Goal: Book appointment/travel/reservation

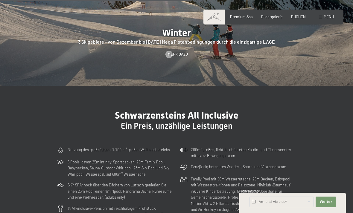
scroll to position [1163, 0]
click at [294, 208] on input "text" at bounding box center [281, 202] width 65 height 11
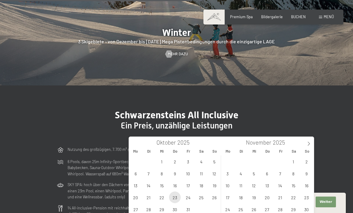
click at [177, 199] on span "23" at bounding box center [175, 198] width 12 height 12
click at [162, 212] on span "29" at bounding box center [162, 210] width 12 height 12
type input "Do. 23.10.2025 - Mi. 29.10.2025"
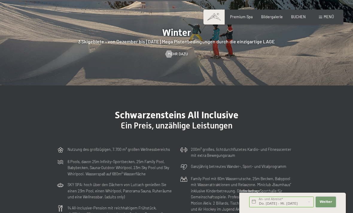
click at [328, 205] on span "Weiter" at bounding box center [325, 202] width 13 height 5
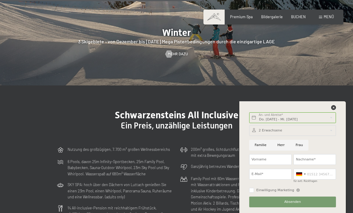
scroll to position [1182, 0]
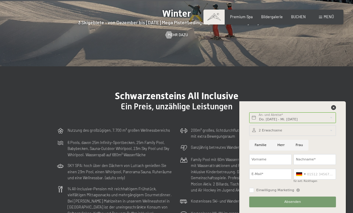
click at [298, 18] on span "BUCHEN" at bounding box center [298, 16] width 15 height 5
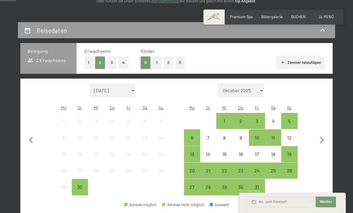
scroll to position [92, 0]
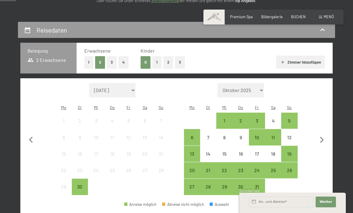
click at [243, 168] on div "23" at bounding box center [240, 175] width 15 height 15
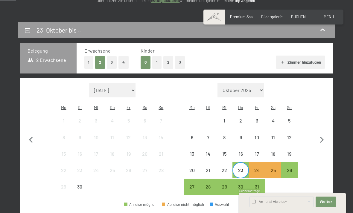
click at [209, 185] on div "28" at bounding box center [208, 192] width 15 height 15
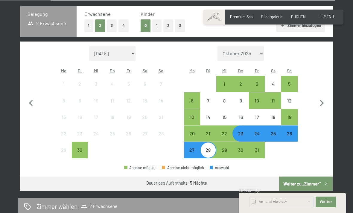
scroll to position [132, 0]
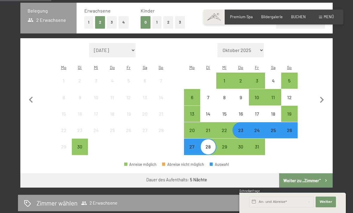
click at [304, 177] on button "Weiter zu „Zimmer“" at bounding box center [306, 180] width 54 height 14
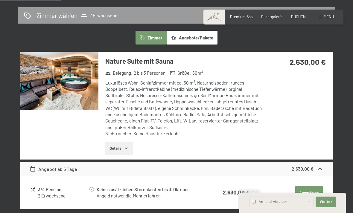
scroll to position [130, 0]
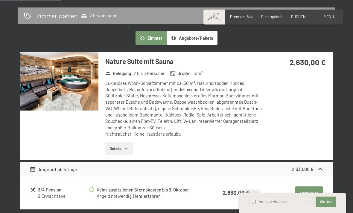
click at [126, 147] on icon "button" at bounding box center [126, 148] width 5 height 5
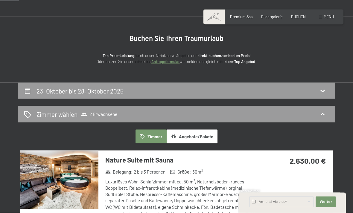
scroll to position [0, 0]
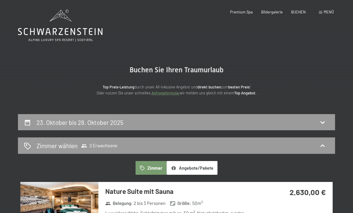
click at [320, 12] on span at bounding box center [320, 12] width 3 height 3
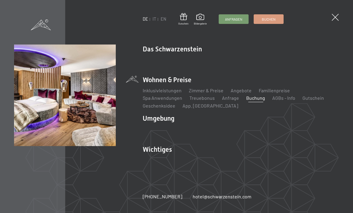
click at [167, 92] on link "Inklusivleistungen" at bounding box center [162, 91] width 39 height 6
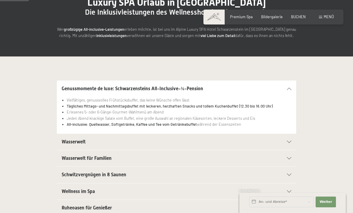
scroll to position [69, 0]
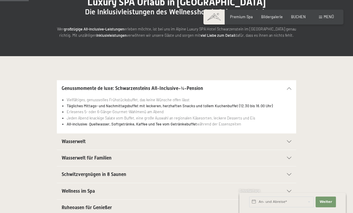
click at [288, 141] on icon at bounding box center [289, 142] width 4 height 2
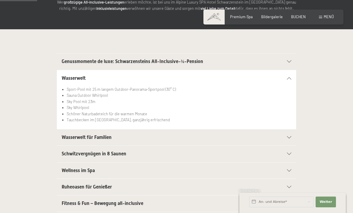
scroll to position [98, 0]
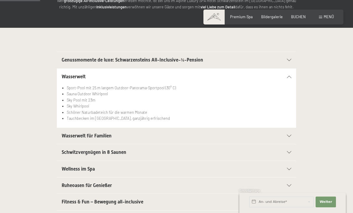
click at [288, 152] on icon at bounding box center [289, 152] width 4 height 2
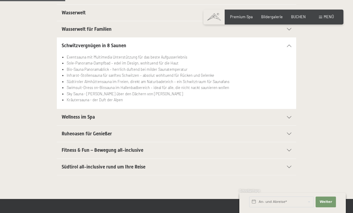
scroll to position [161, 0]
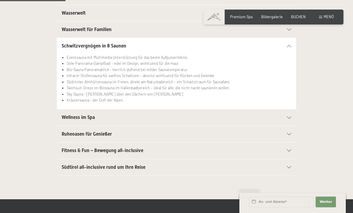
click at [287, 168] on div "Südtirol all-inclusive rund um Ihre Reise" at bounding box center [177, 167] width 230 height 16
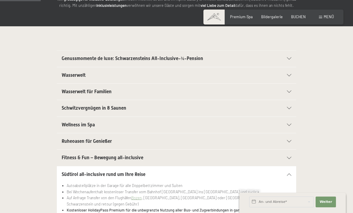
scroll to position [99, 0]
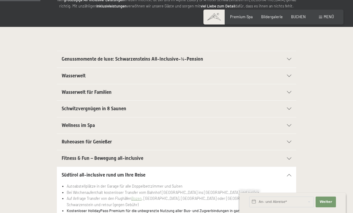
click at [317, 19] on div "Buchen Anfragen Premium Spa Bildergalerie BUCHEN Menü DE IT EN Gutschein Bilder…" at bounding box center [273, 16] width 121 height 5
click at [321, 17] on span at bounding box center [320, 17] width 3 height 3
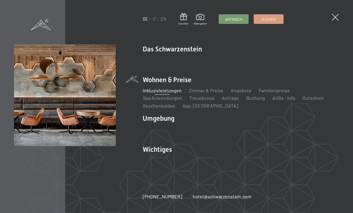
click at [162, 162] on link "Lage & Anreise" at bounding box center [159, 160] width 32 height 6
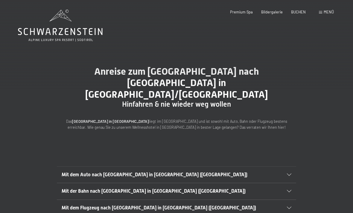
click at [287, 174] on icon at bounding box center [289, 175] width 4 height 2
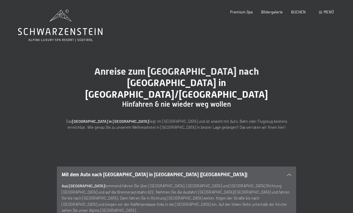
click at [320, 11] on div "Menü" at bounding box center [326, 12] width 15 height 5
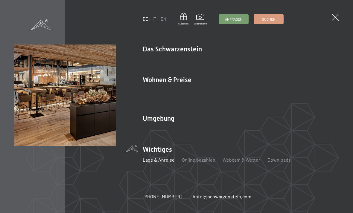
click at [298, 59] on link "Gourmet" at bounding box center [307, 60] width 19 height 6
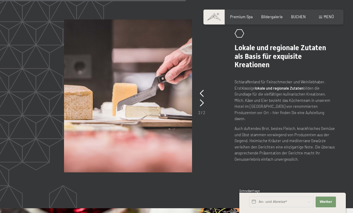
scroll to position [915, 0]
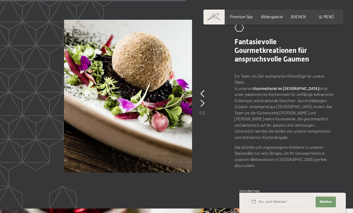
click at [318, 19] on div "Buchen Anfragen Premium Spa Bildergalerie BUCHEN Menü DE IT EN Gutschein Bilder…" at bounding box center [273, 16] width 121 height 5
click at [322, 18] on span at bounding box center [320, 17] width 3 height 3
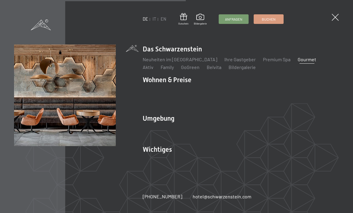
click at [168, 157] on link "Lage & Anreise" at bounding box center [159, 160] width 32 height 6
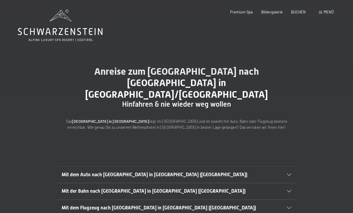
click at [289, 207] on icon at bounding box center [289, 208] width 4 height 2
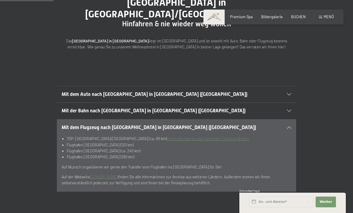
scroll to position [81, 0]
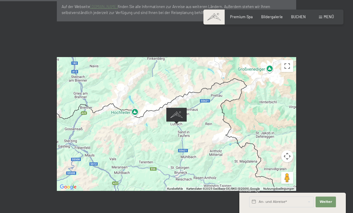
scroll to position [252, 0]
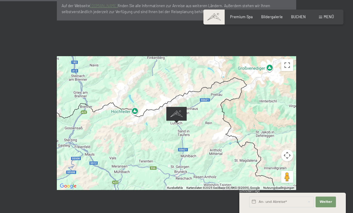
click at [249, 143] on div at bounding box center [176, 123] width 239 height 134
click at [273, 18] on span "Bildergalerie" at bounding box center [272, 16] width 22 height 5
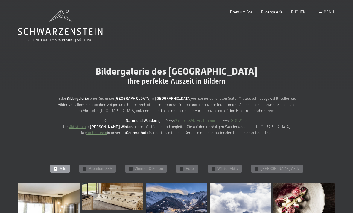
click at [317, 12] on div "Buchen Anfragen Premium Spa Bildergalerie BUCHEN Menü DE IT EN Gutschein Bilder…" at bounding box center [273, 12] width 121 height 5
click at [320, 10] on div "Menü" at bounding box center [326, 12] width 15 height 5
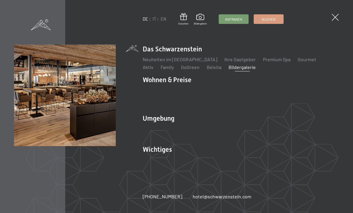
click at [193, 59] on link "Neuheiten im [GEOGRAPHIC_DATA]" at bounding box center [180, 60] width 74 height 6
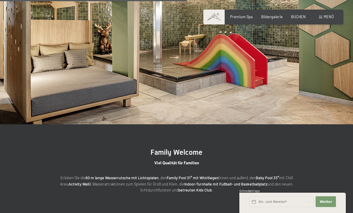
scroll to position [944, 0]
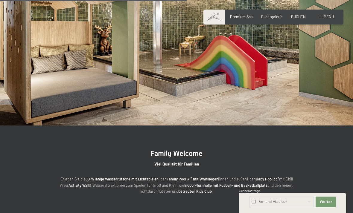
click at [273, 18] on span "Bildergalerie" at bounding box center [272, 16] width 22 height 5
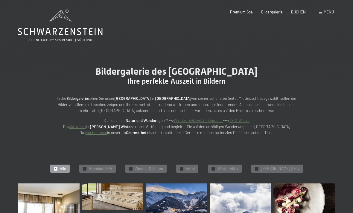
click at [209, 121] on link "Wandern&AktivitätenSommer" at bounding box center [198, 120] width 49 height 5
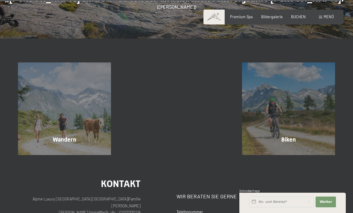
scroll to position [2326, 0]
